Goal: Task Accomplishment & Management: Manage account settings

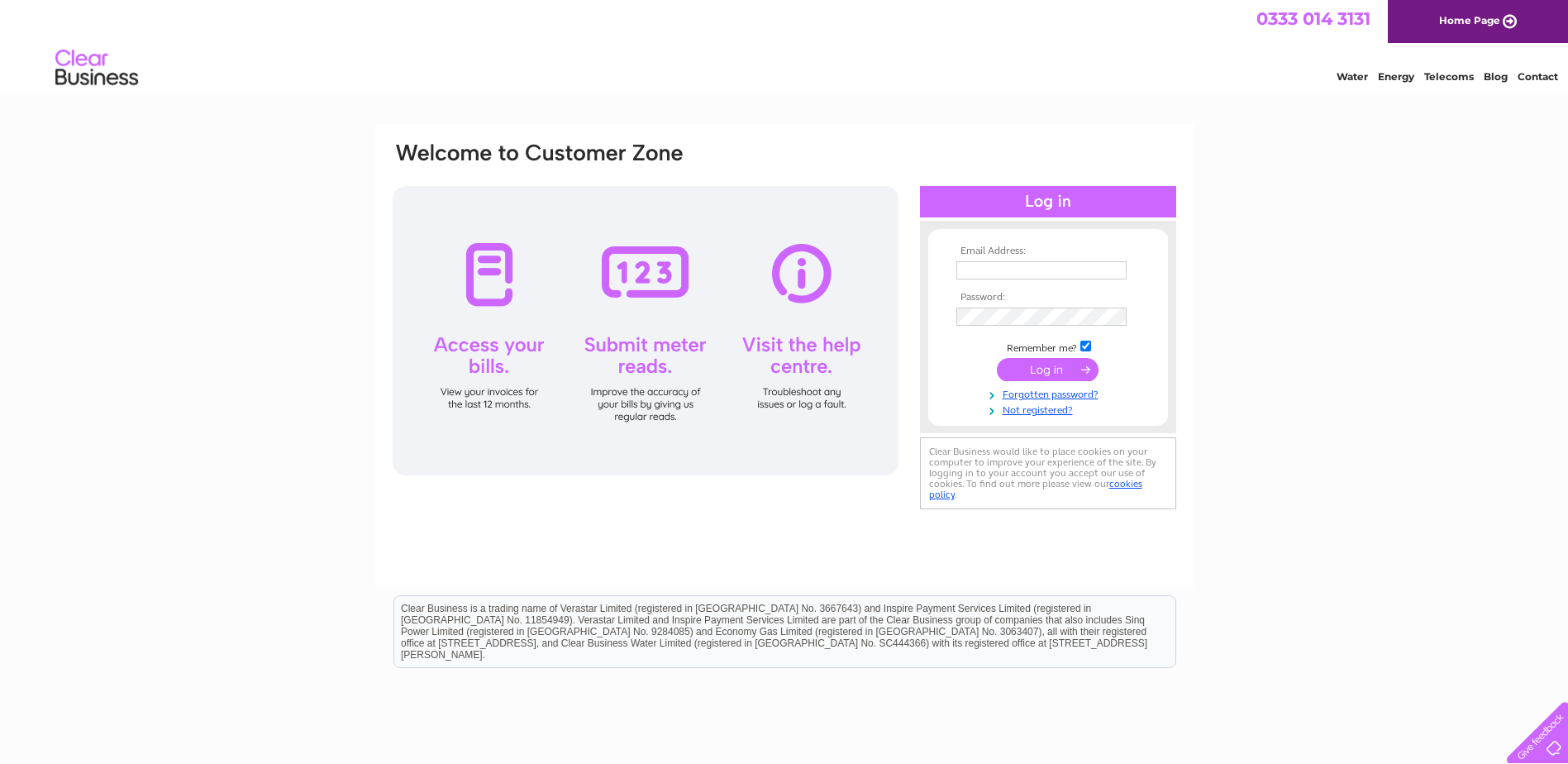
type input "[EMAIL_ADDRESS][PERSON_NAME][DOMAIN_NAME]"
click at [1047, 371] on input "submit" at bounding box center [1048, 370] width 102 height 23
click at [1037, 373] on input "submit" at bounding box center [1048, 370] width 102 height 23
click at [1087, 367] on input "submit" at bounding box center [1048, 370] width 102 height 23
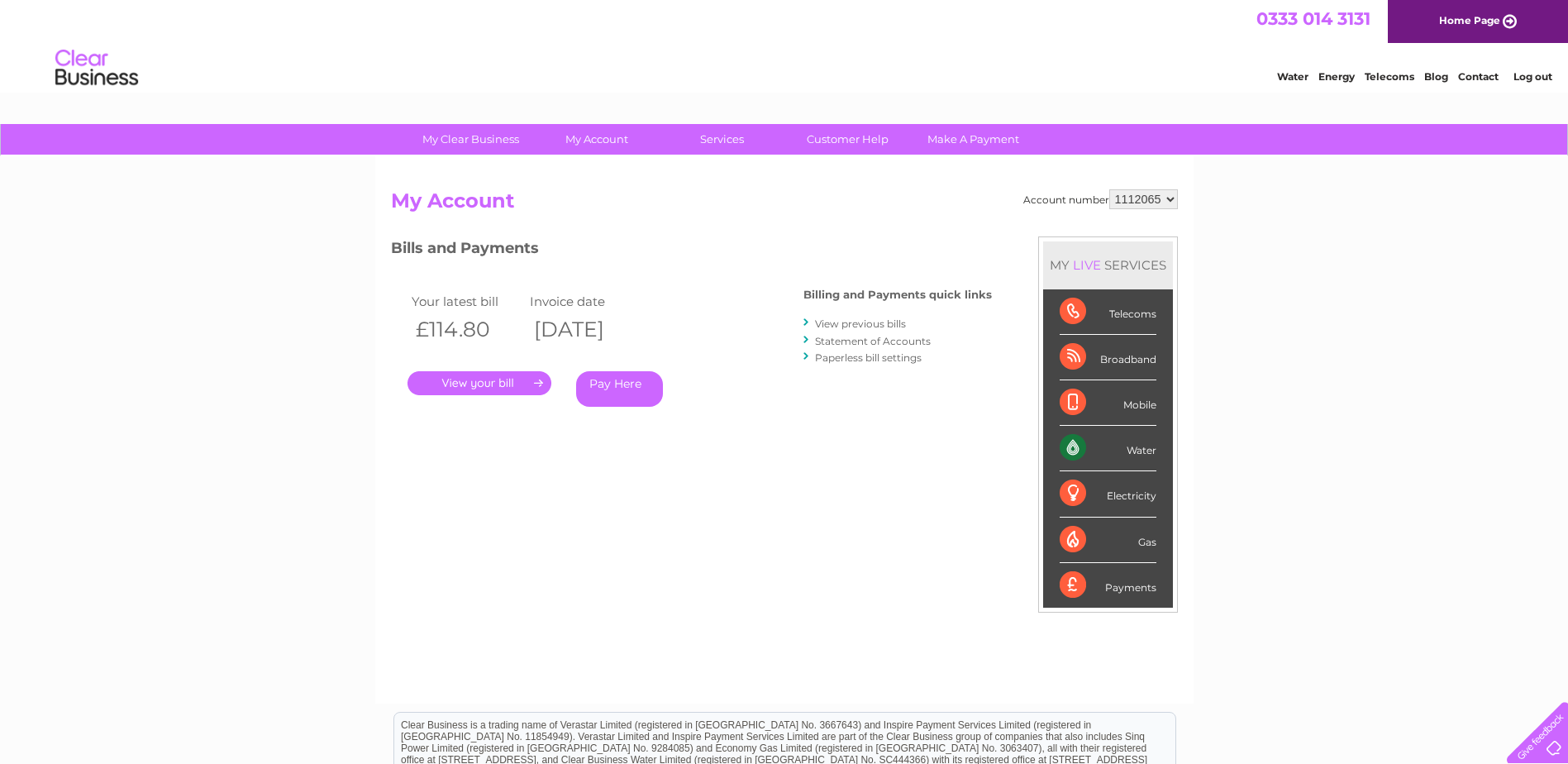
click at [493, 386] on link "." at bounding box center [480, 383] width 144 height 24
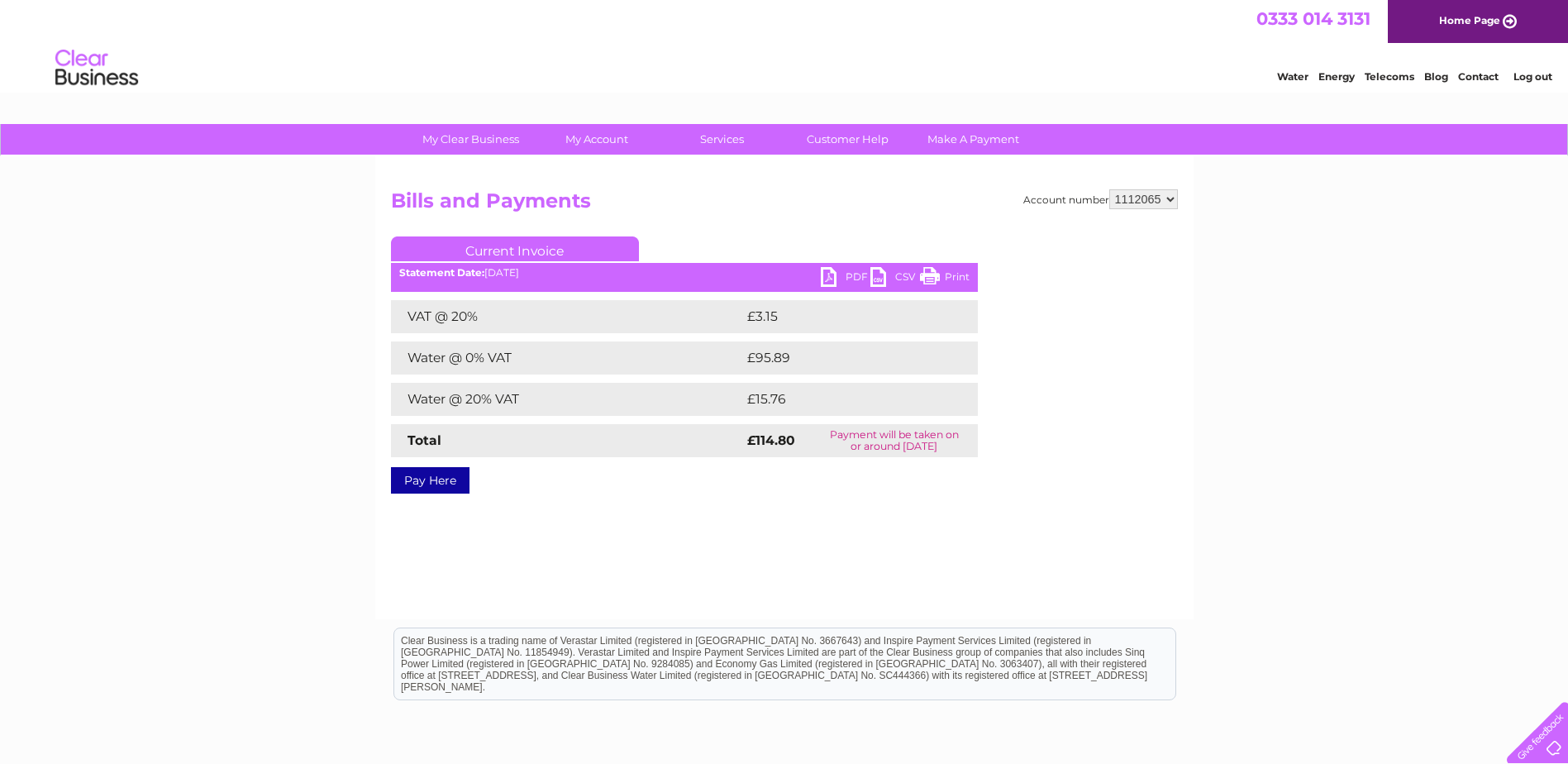
click at [830, 276] on link "PDF" at bounding box center [845, 279] width 50 height 24
drag, startPoint x: 1196, startPoint y: 514, endPoint x: 1132, endPoint y: 443, distance: 95.6
click at [1196, 514] on div "My Clear Business Login Details My Details My Preferences Link Account My Accou…" at bounding box center [784, 513] width 1568 height 778
click at [1534, 75] on link "Log out" at bounding box center [1532, 77] width 39 height 13
